Goal: Task Accomplishment & Management: Use online tool/utility

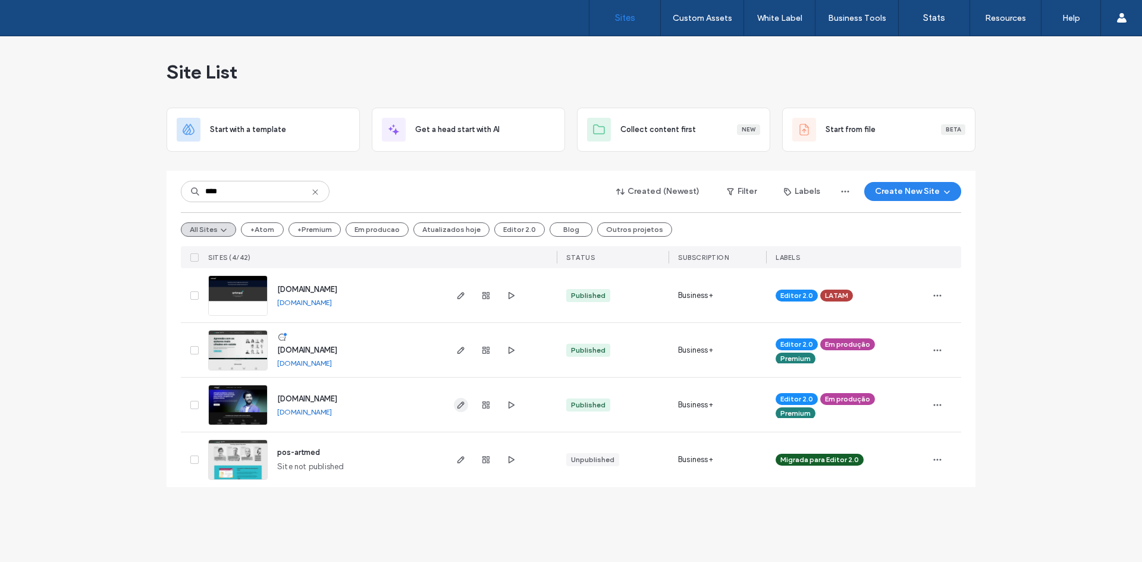
type input "****"
click at [457, 409] on span "button" at bounding box center [461, 405] width 14 height 14
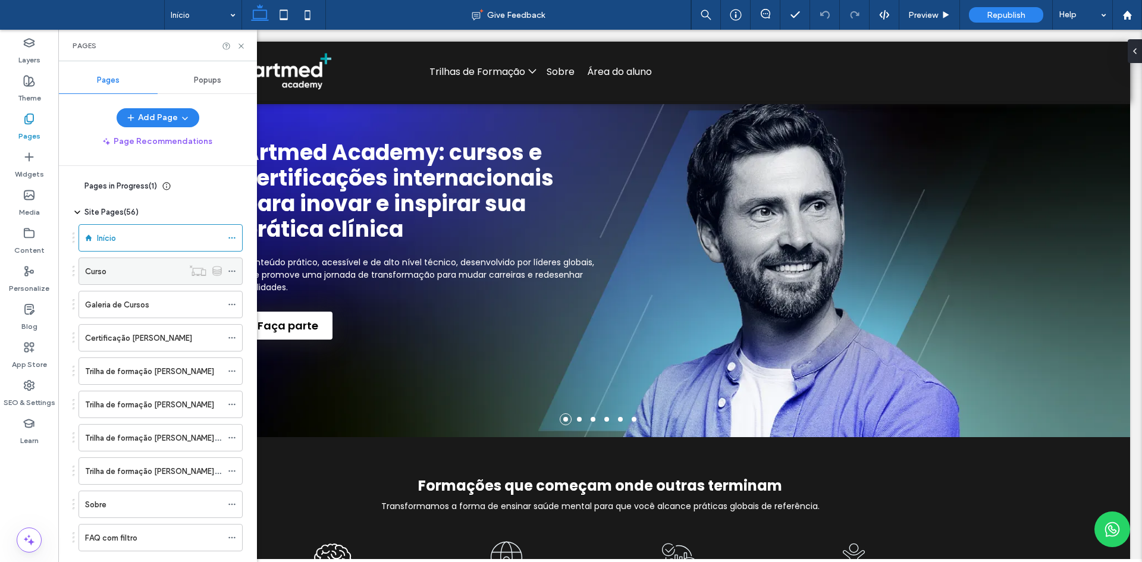
click at [149, 271] on div "Curso" at bounding box center [134, 271] width 98 height 12
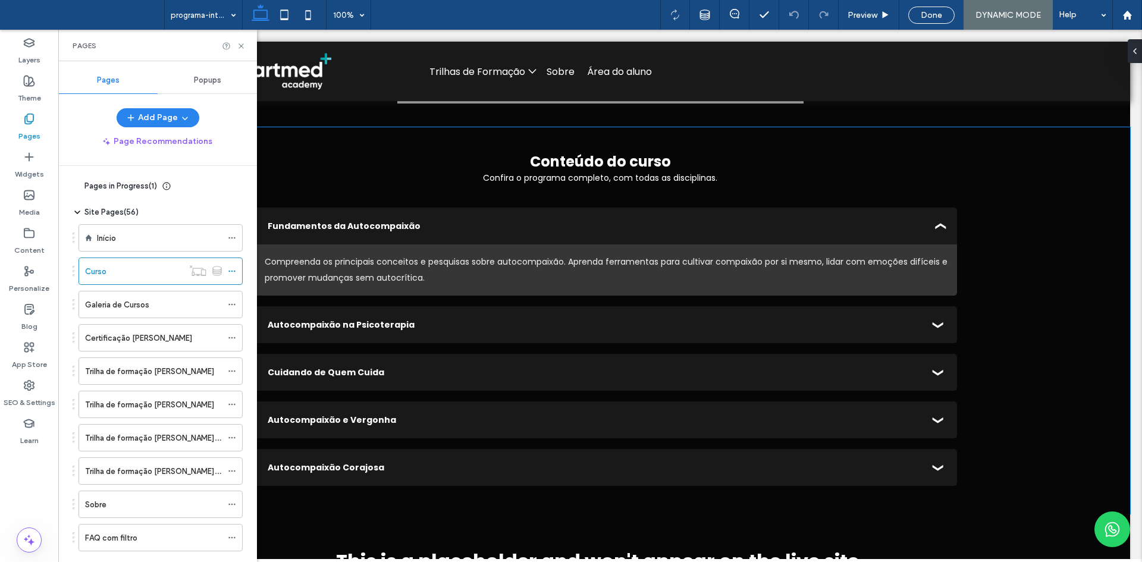
scroll to position [2022, 0]
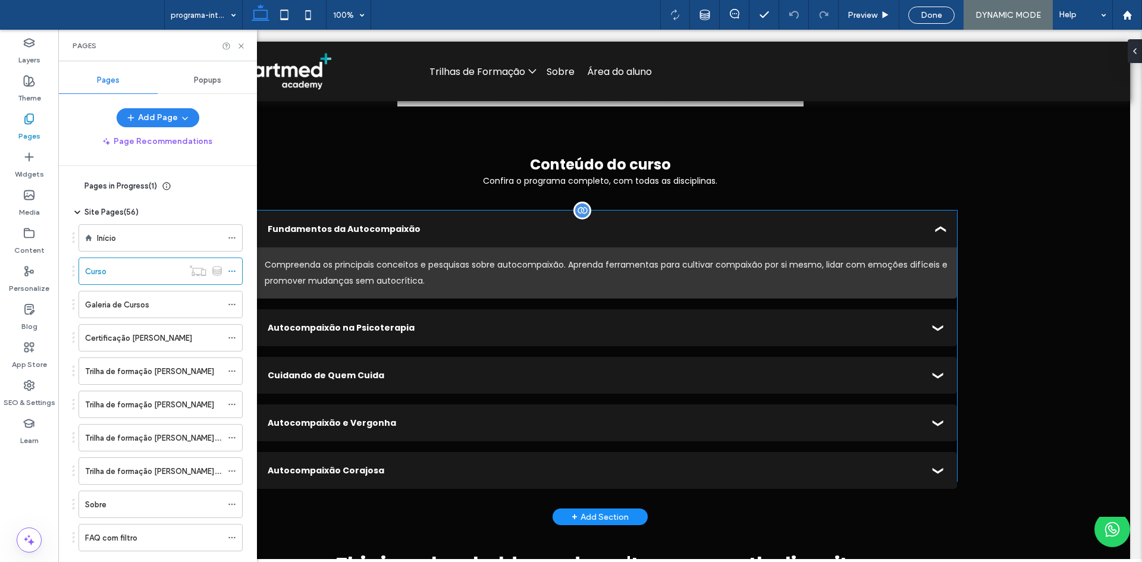
click at [769, 259] on div "Compreenda os principais conceitos e pesquisas sobre autocompaixão. Aprenda fer…" at bounding box center [606, 273] width 683 height 32
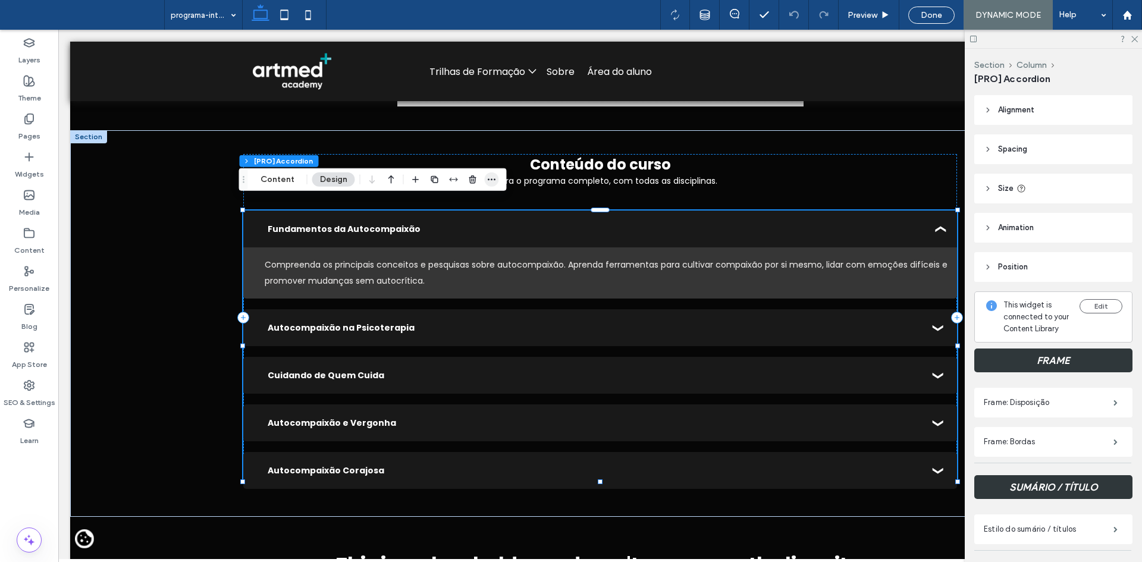
click at [488, 183] on icon "button" at bounding box center [492, 180] width 10 height 10
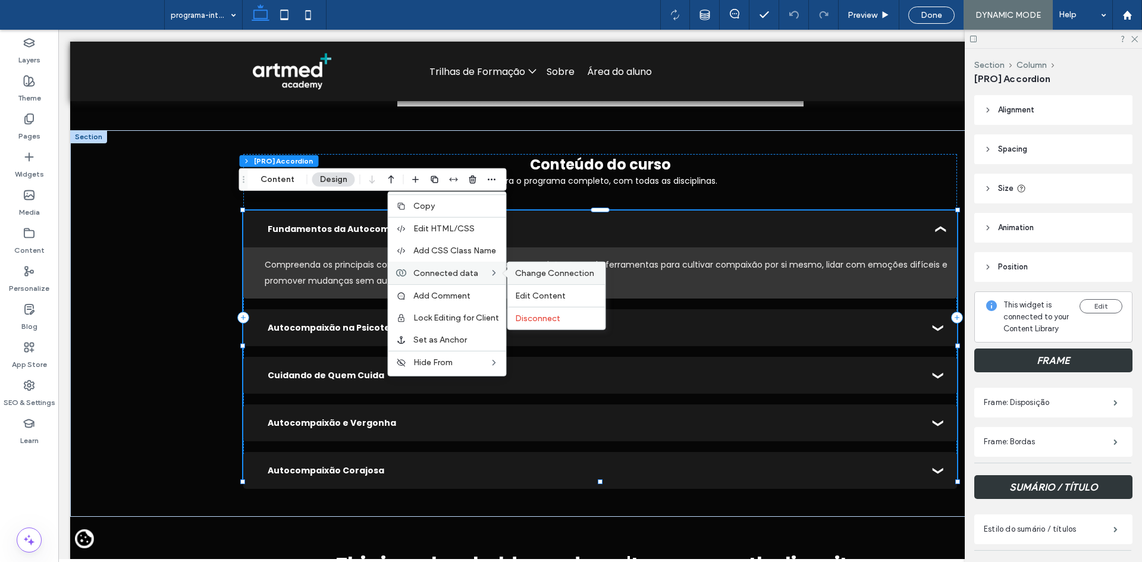
click at [551, 273] on span "Change Connection" at bounding box center [554, 273] width 79 height 10
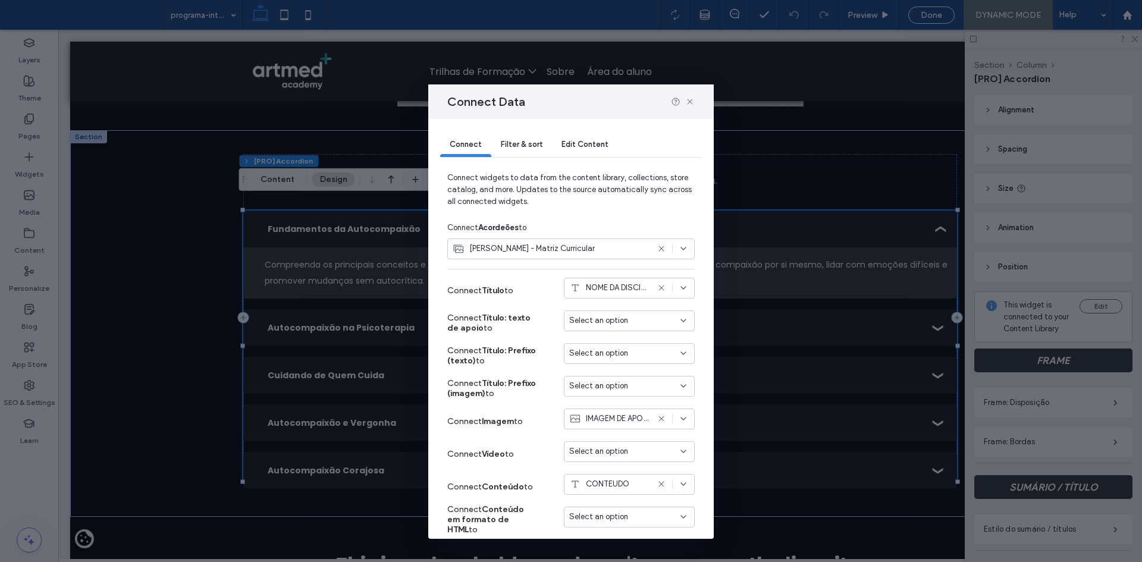
click at [534, 146] on span "Filter & sort" at bounding box center [522, 144] width 42 height 9
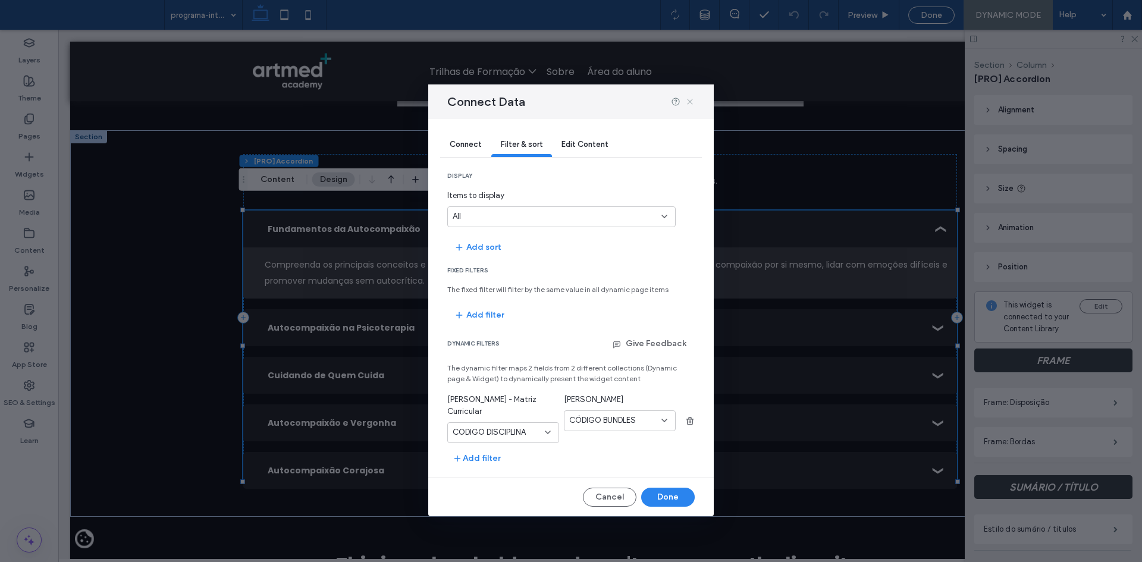
click at [693, 100] on icon at bounding box center [690, 102] width 10 height 10
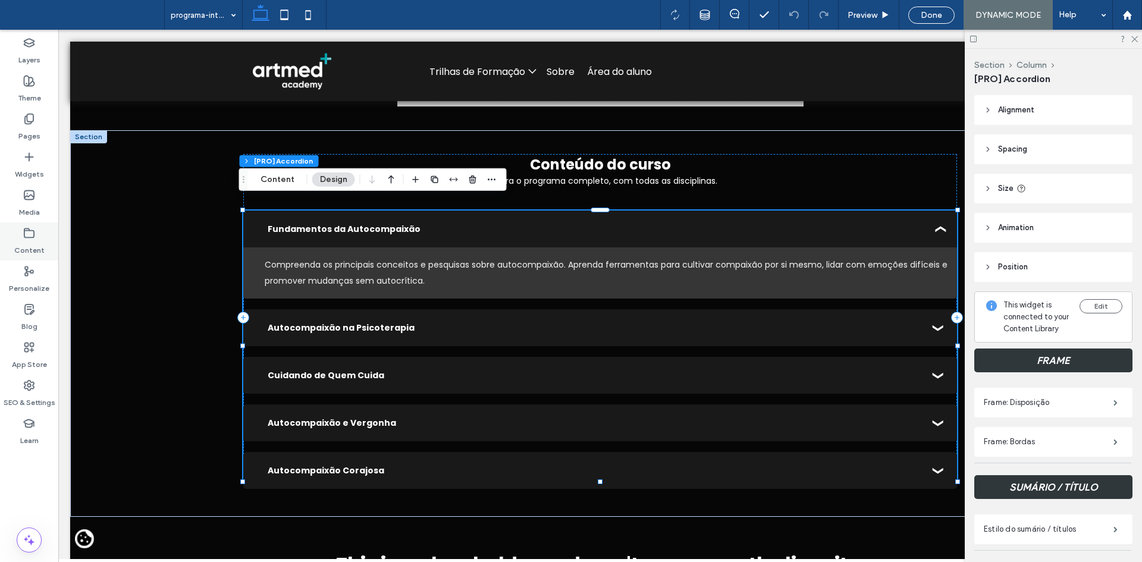
click at [30, 244] on label "Content" at bounding box center [29, 247] width 30 height 17
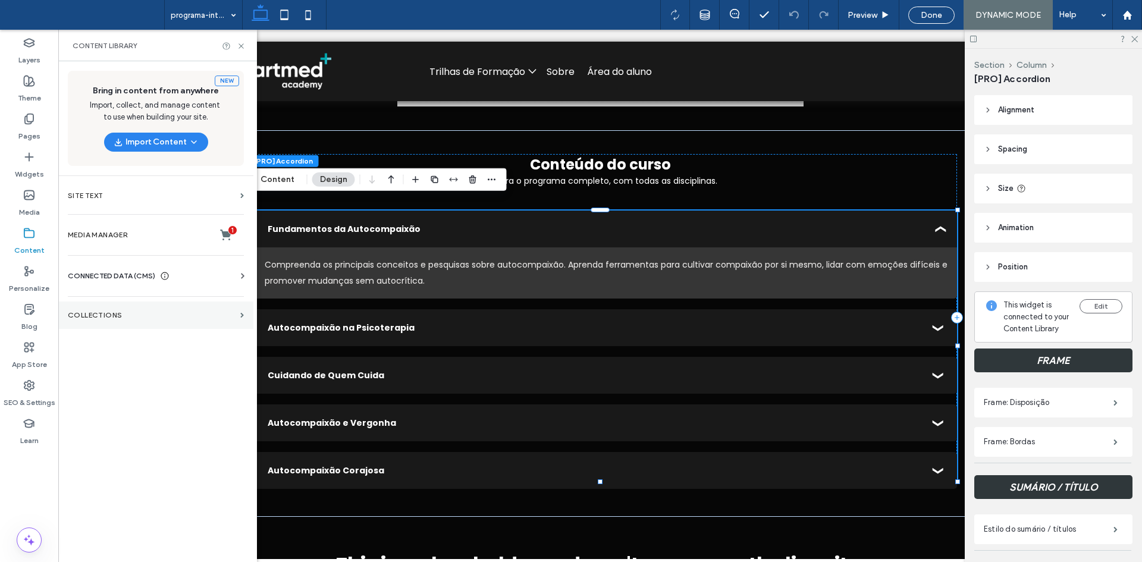
click at [68, 312] on label "Collections" at bounding box center [152, 315] width 168 height 8
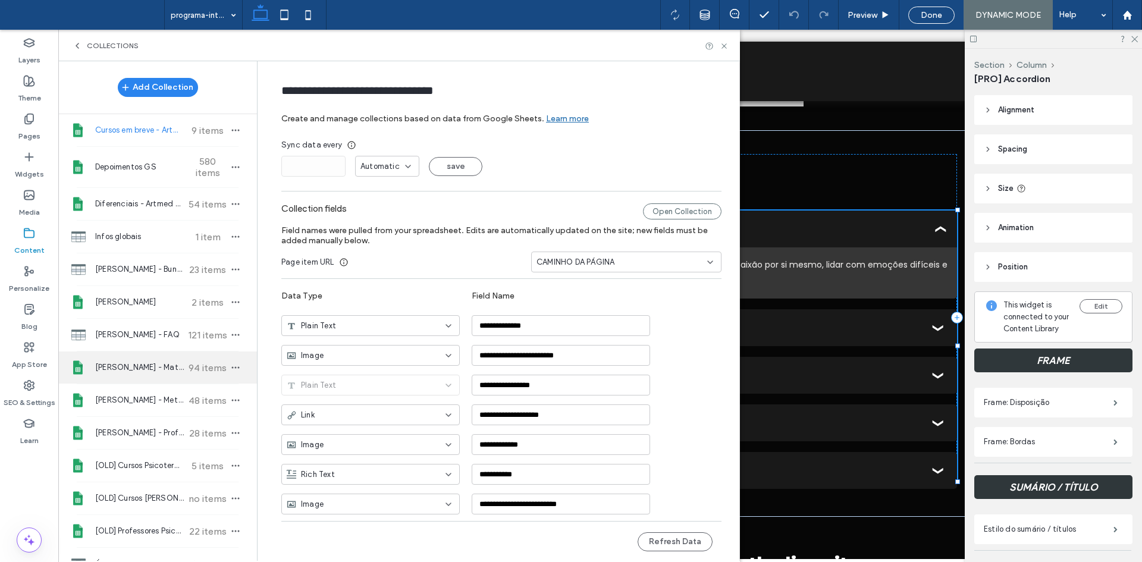
click at [155, 370] on span "[PERSON_NAME] - Matriz Curricular" at bounding box center [139, 368] width 89 height 12
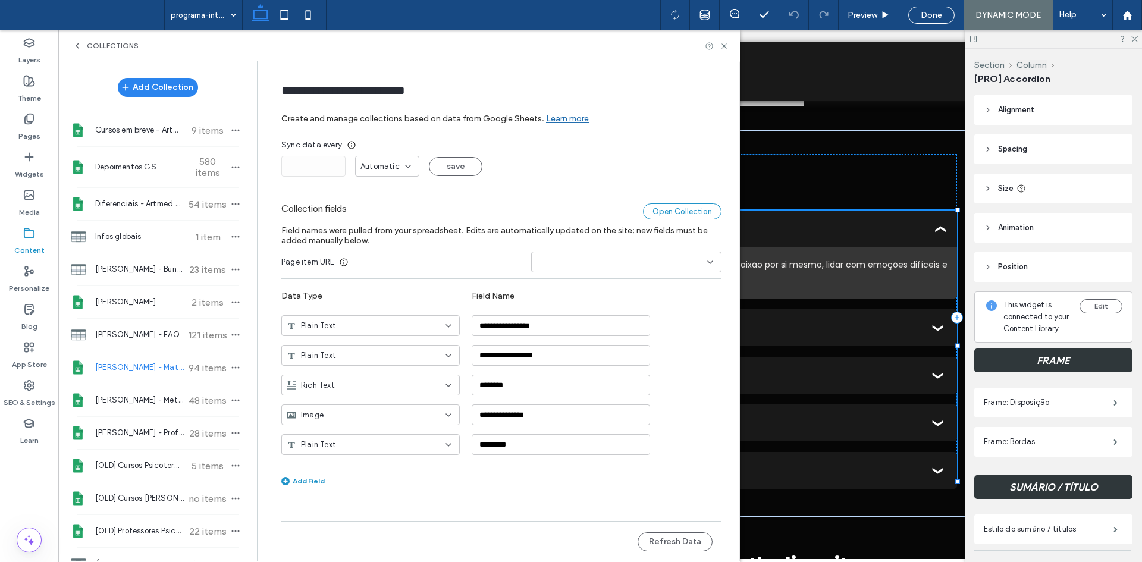
click at [661, 213] on div "Open Collection" at bounding box center [682, 211] width 79 height 16
click at [138, 302] on span "[PERSON_NAME]" at bounding box center [139, 302] width 89 height 12
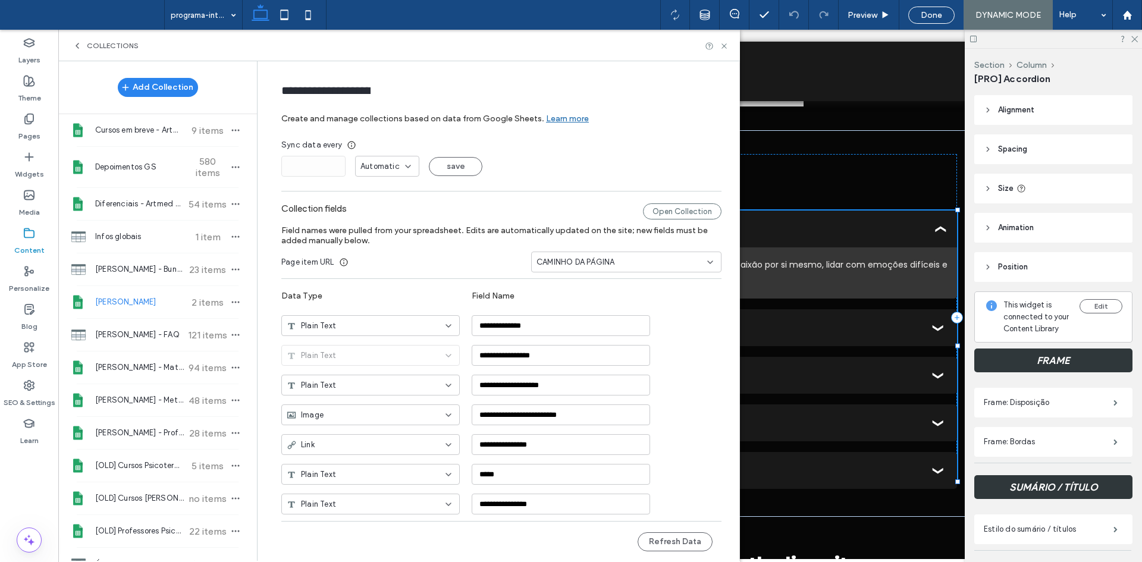
type input "**********"
click at [680, 216] on div "Open Collection" at bounding box center [682, 211] width 79 height 16
click at [724, 46] on use at bounding box center [723, 45] width 5 height 5
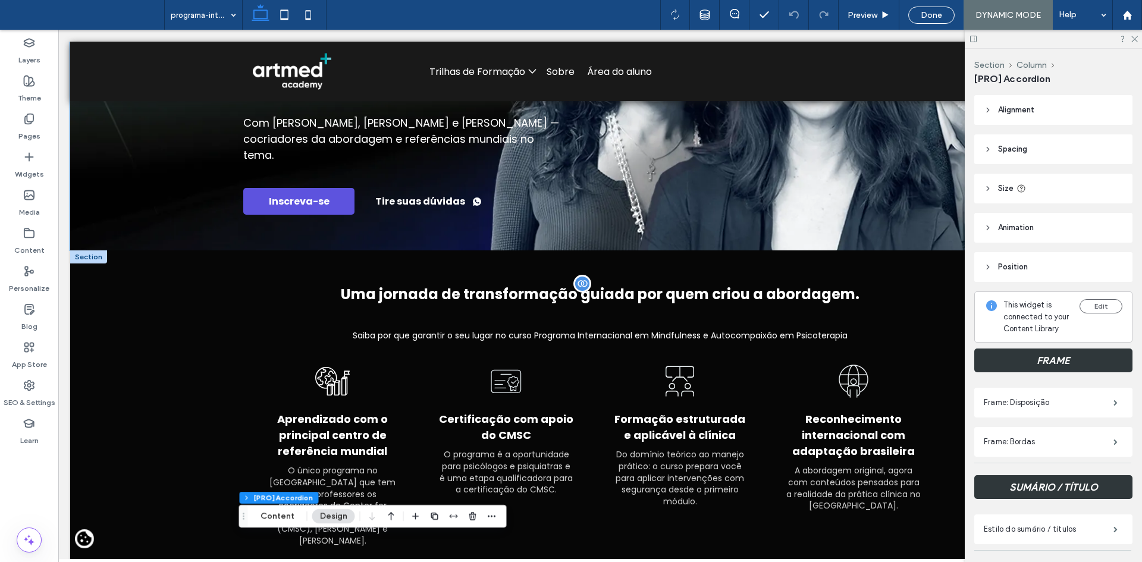
scroll to position [238, 0]
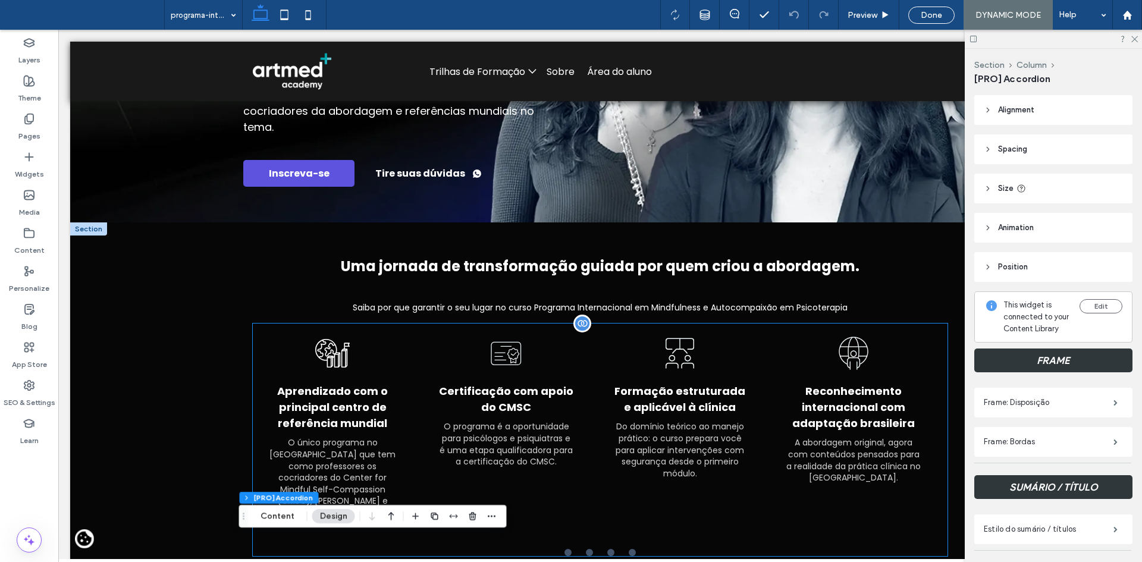
click at [573, 385] on div "Certificação com apoio do CMSC O programa é a oportunidade para psicólogos e ps…" at bounding box center [505, 402] width 159 height 156
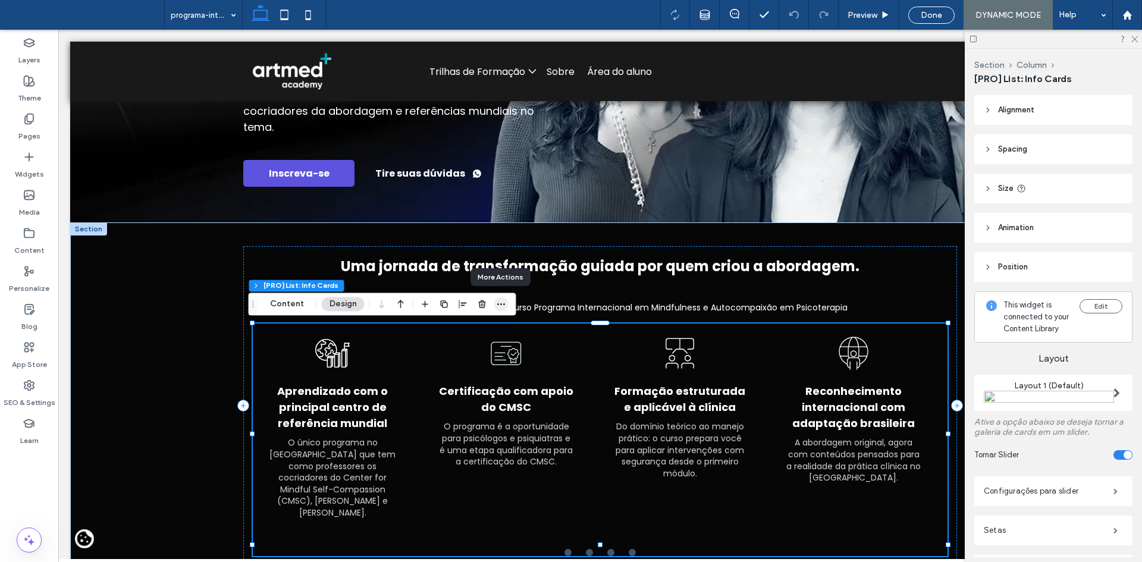
click at [497, 311] on span "button" at bounding box center [501, 304] width 14 height 14
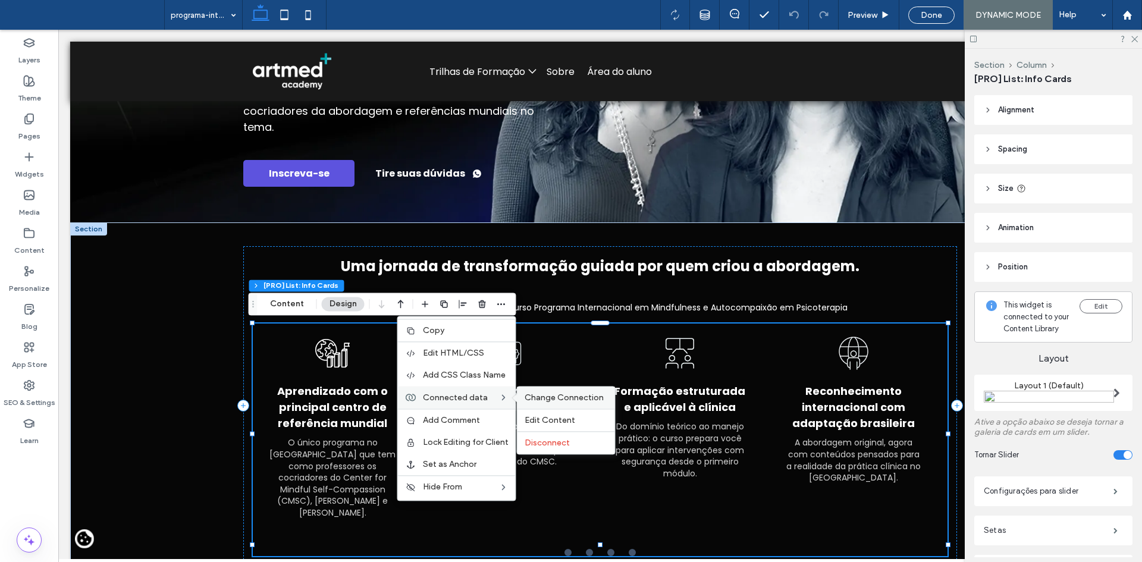
click at [533, 393] on span "Change Connection" at bounding box center [564, 398] width 79 height 10
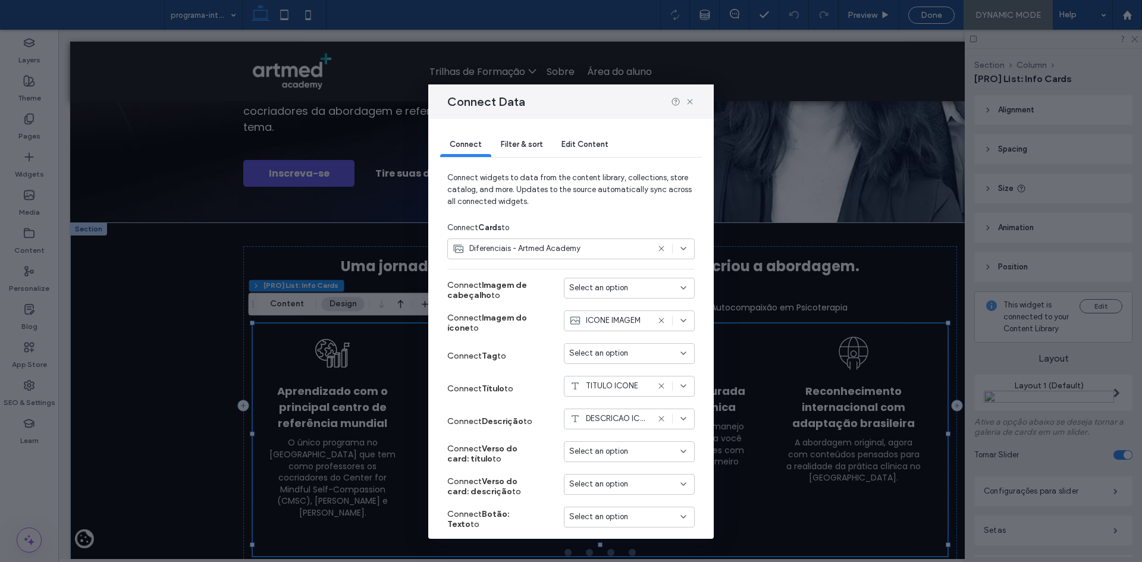
click at [530, 143] on span "Filter & sort" at bounding box center [522, 144] width 42 height 9
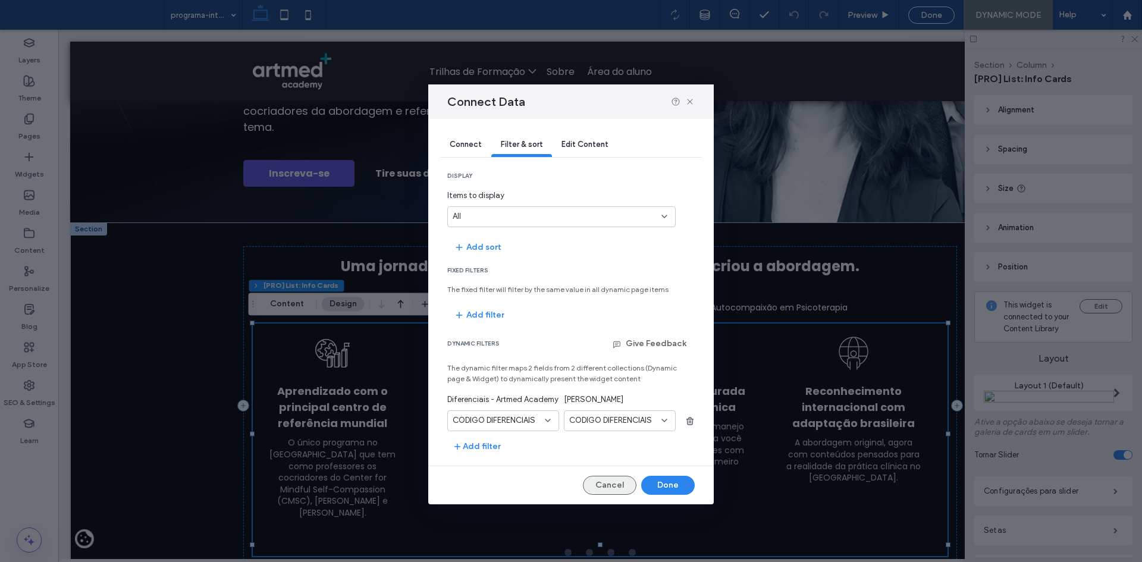
click at [607, 490] on button "Cancel" at bounding box center [610, 485] width 54 height 19
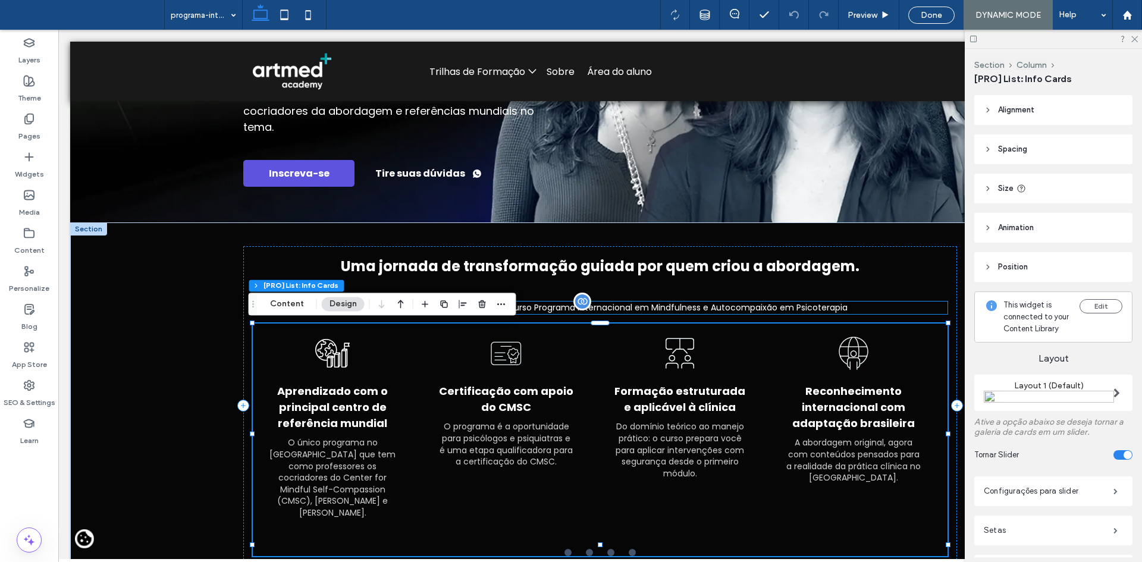
click at [502, 306] on icon "button" at bounding box center [502, 304] width 10 height 10
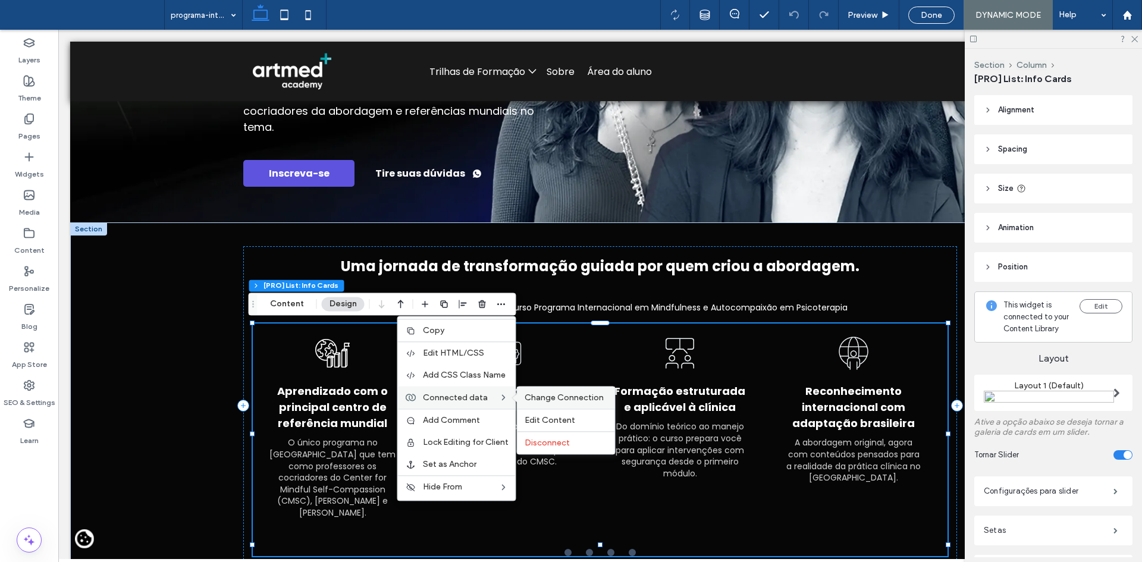
click at [548, 388] on div "Change Connection" at bounding box center [566, 398] width 98 height 22
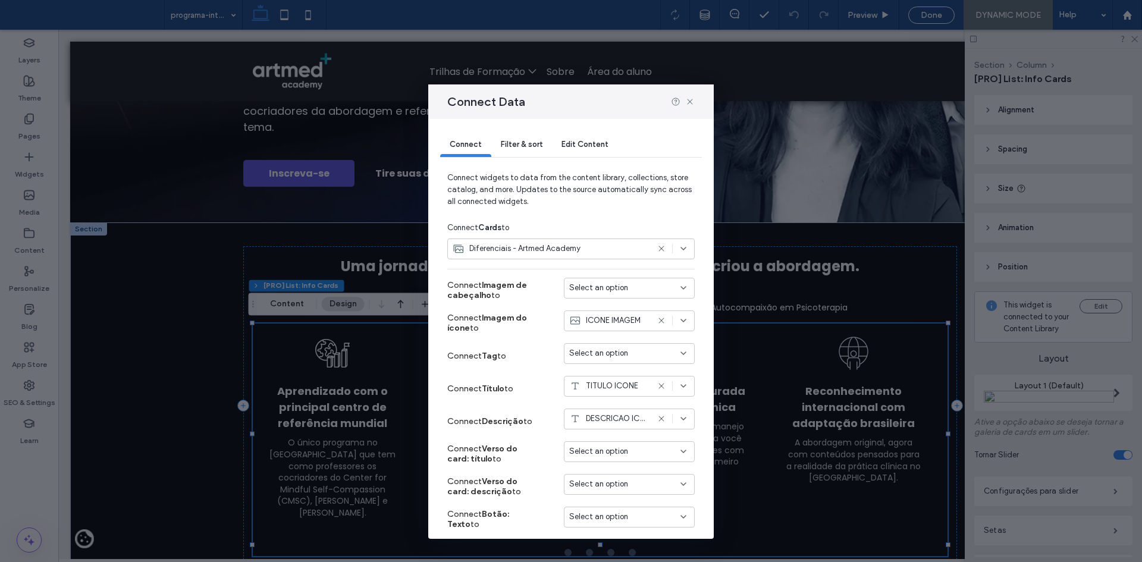
click at [520, 149] on div "Filter & sort" at bounding box center [521, 145] width 61 height 24
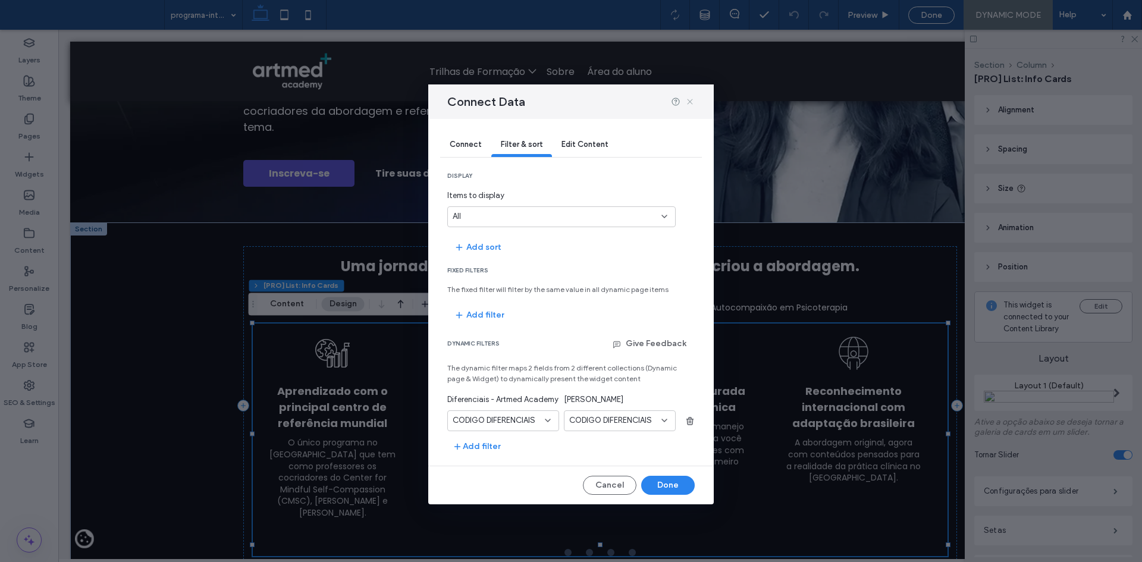
click at [694, 100] on icon at bounding box center [690, 102] width 10 height 10
